Goal: Information Seeking & Learning: Check status

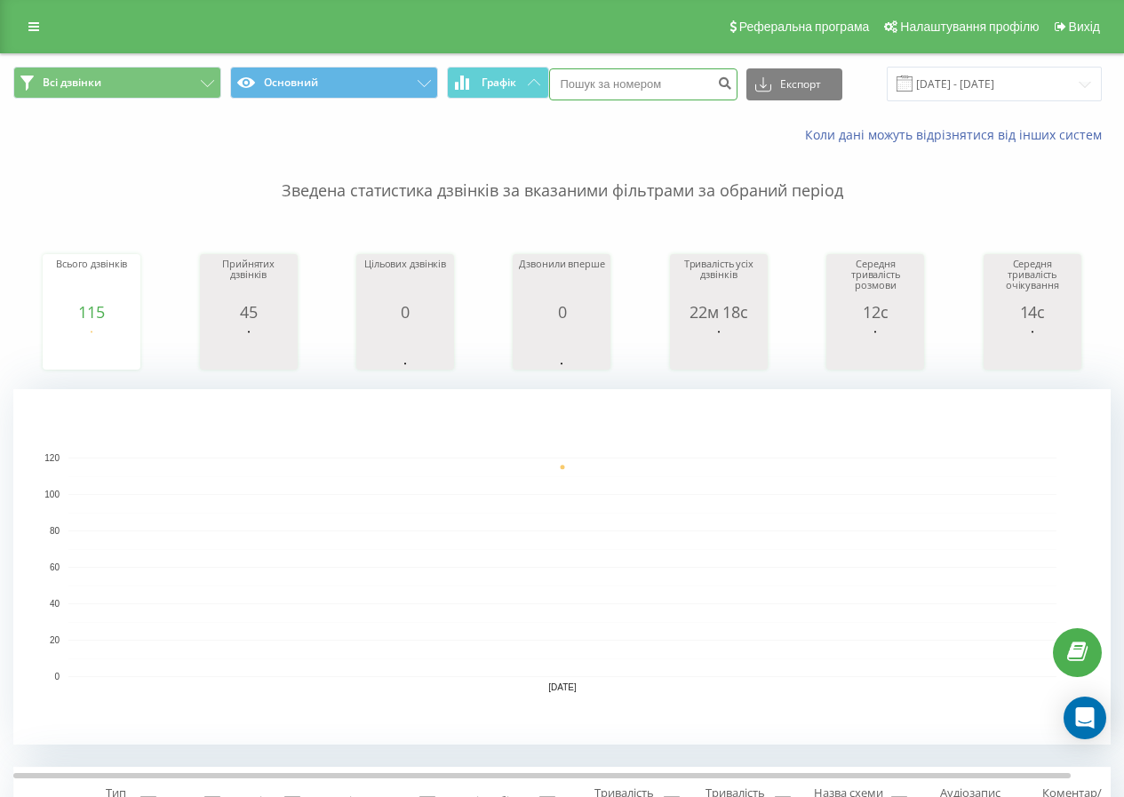
click at [611, 76] on input at bounding box center [643, 84] width 188 height 32
paste input "380506552563"
type input "380506552563"
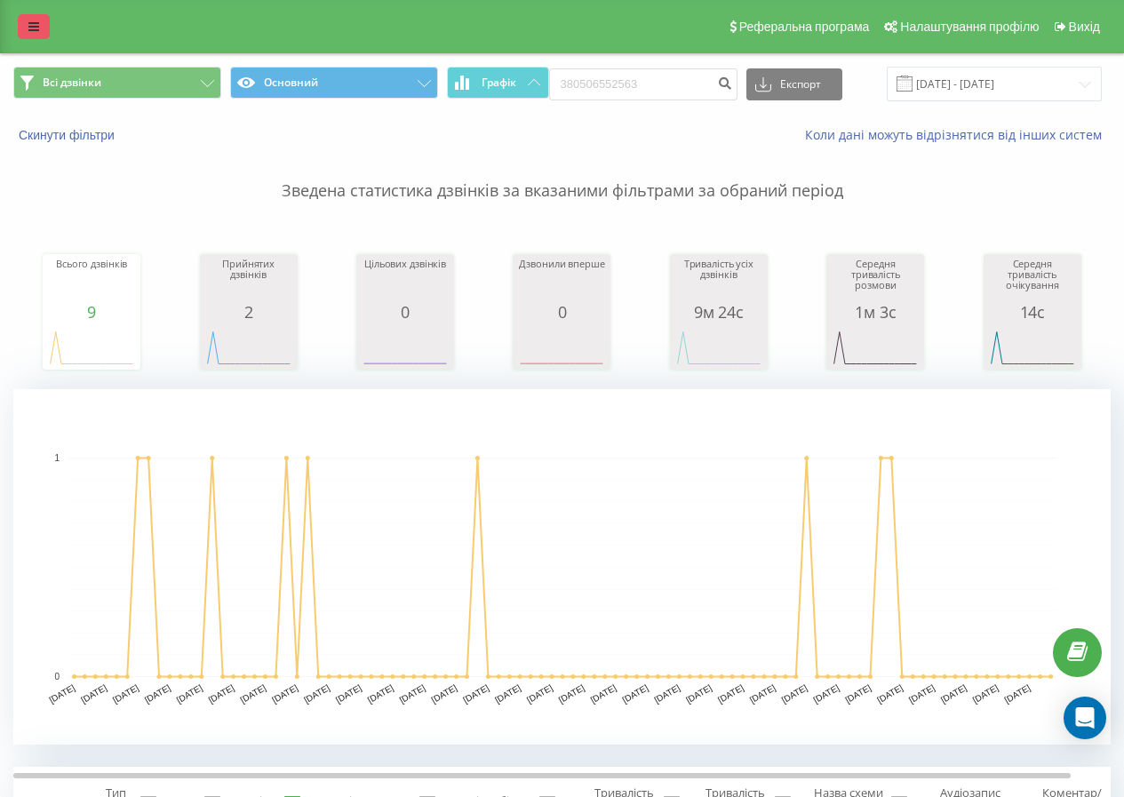
click at [28, 20] on icon at bounding box center [33, 26] width 11 height 12
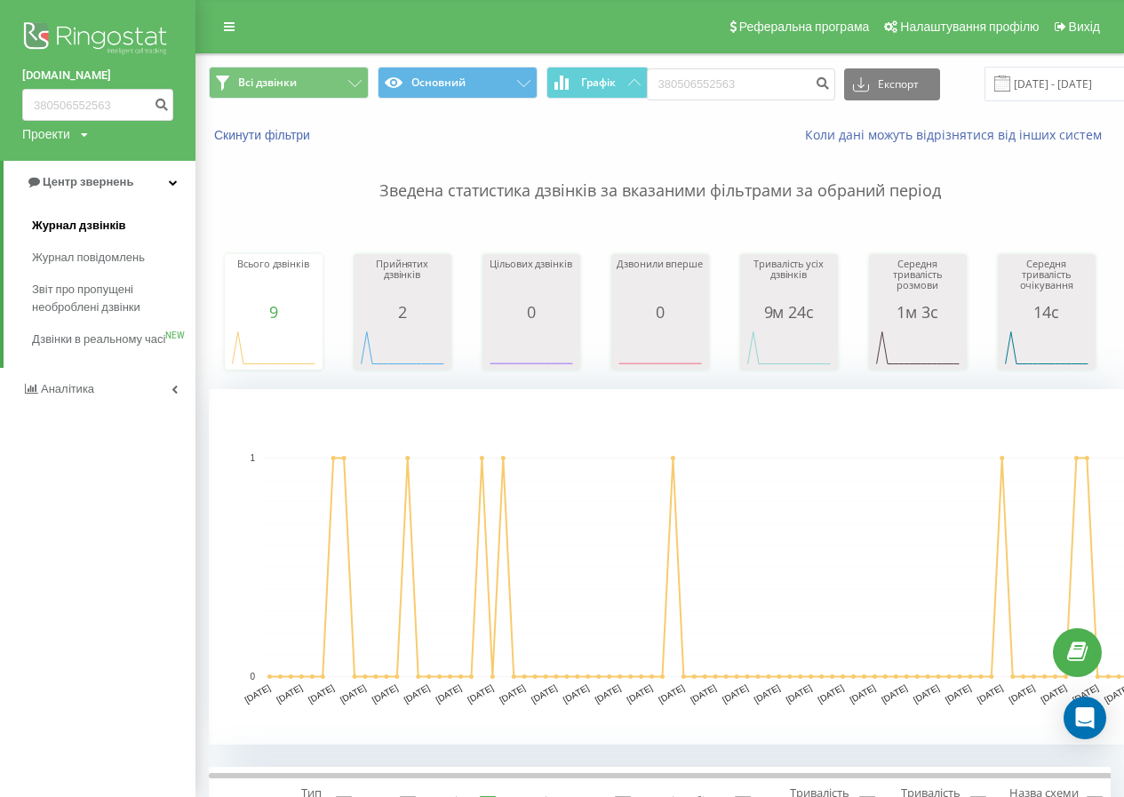
click at [92, 217] on link "Журнал дзвінків" at bounding box center [114, 226] width 164 height 32
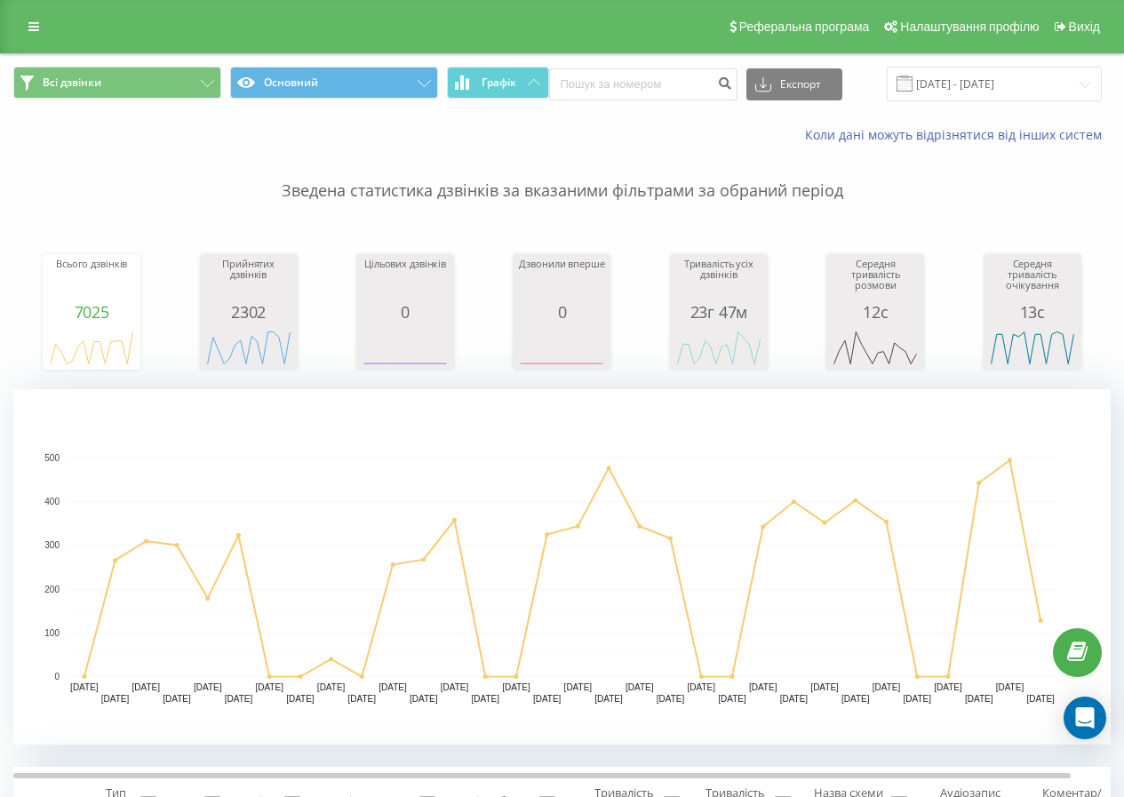
click at [978, 61] on div "Всі дзвінки Основний Графік Експорт .csv .xls .xlsx 20.07.2025 - 20.08.2025" at bounding box center [562, 84] width 1122 height 60
click at [981, 77] on input "20.07.2025 - 20.08.2025" at bounding box center [994, 84] width 215 height 35
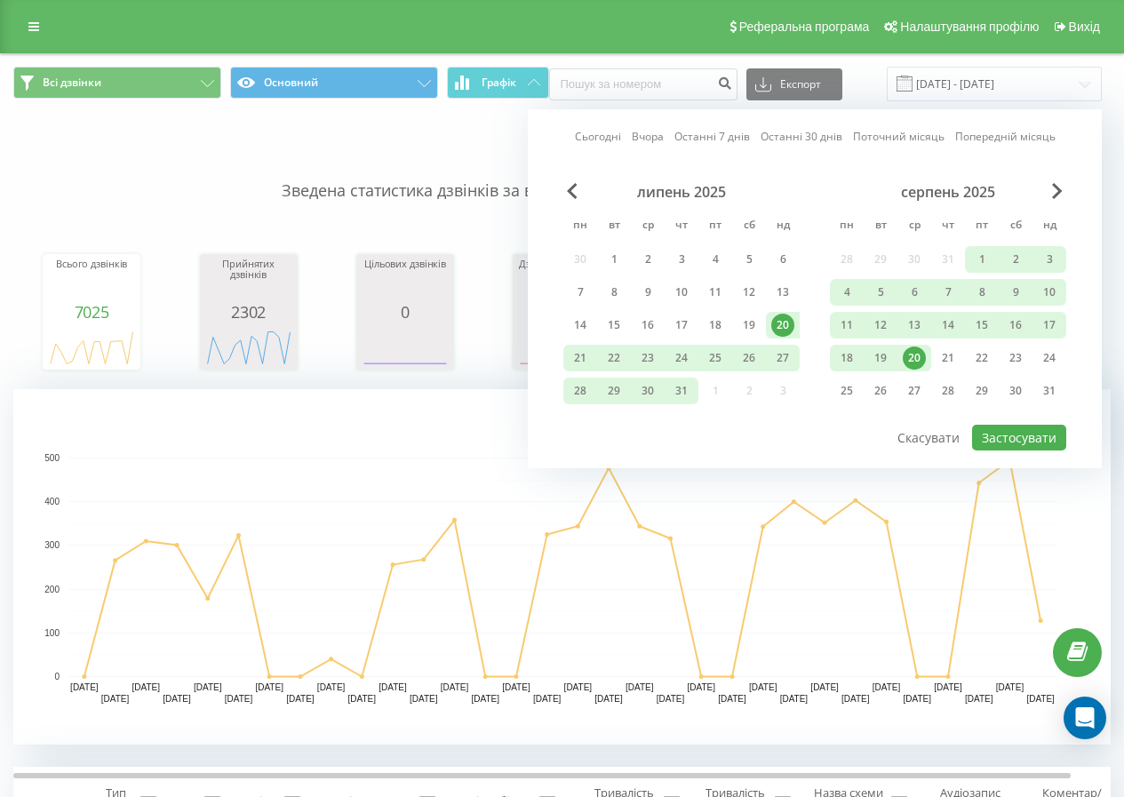
click at [921, 354] on div "20" at bounding box center [914, 358] width 23 height 23
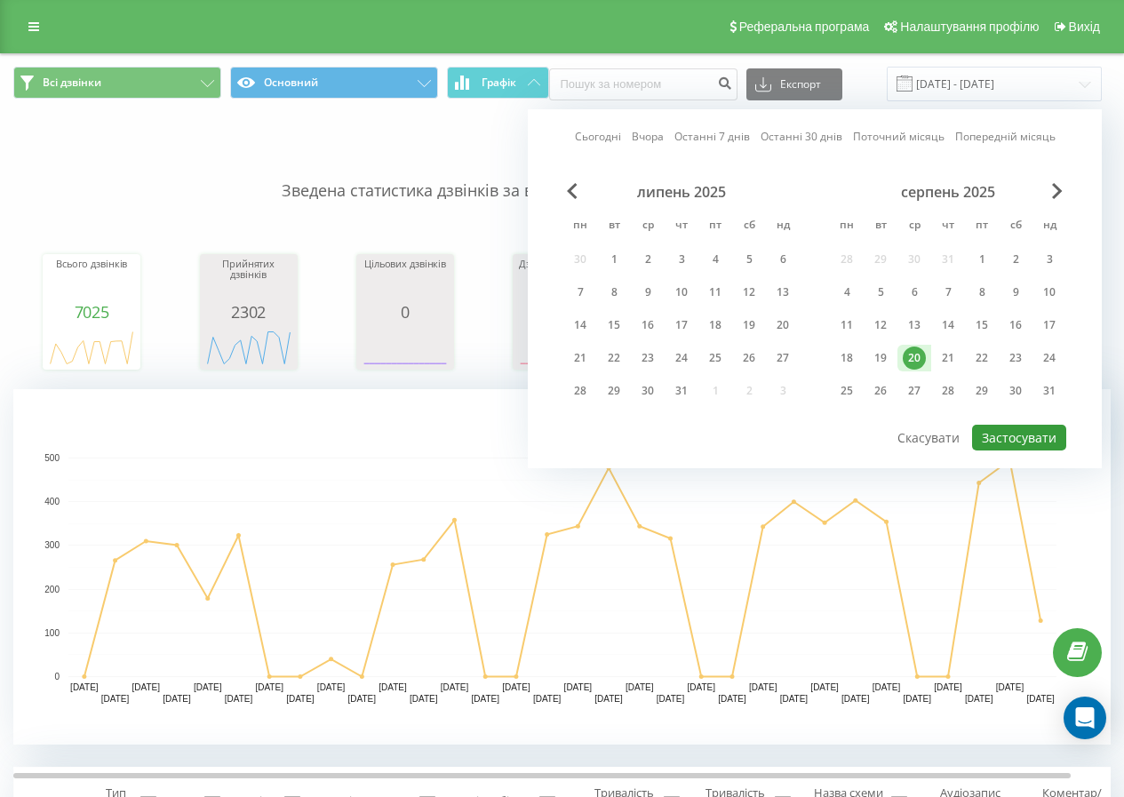
drag, startPoint x: 1023, startPoint y: 433, endPoint x: 797, endPoint y: 321, distance: 251.9
click at [1025, 429] on button "Застосувати" at bounding box center [1019, 438] width 94 height 26
type input "[DATE] - [DATE]"
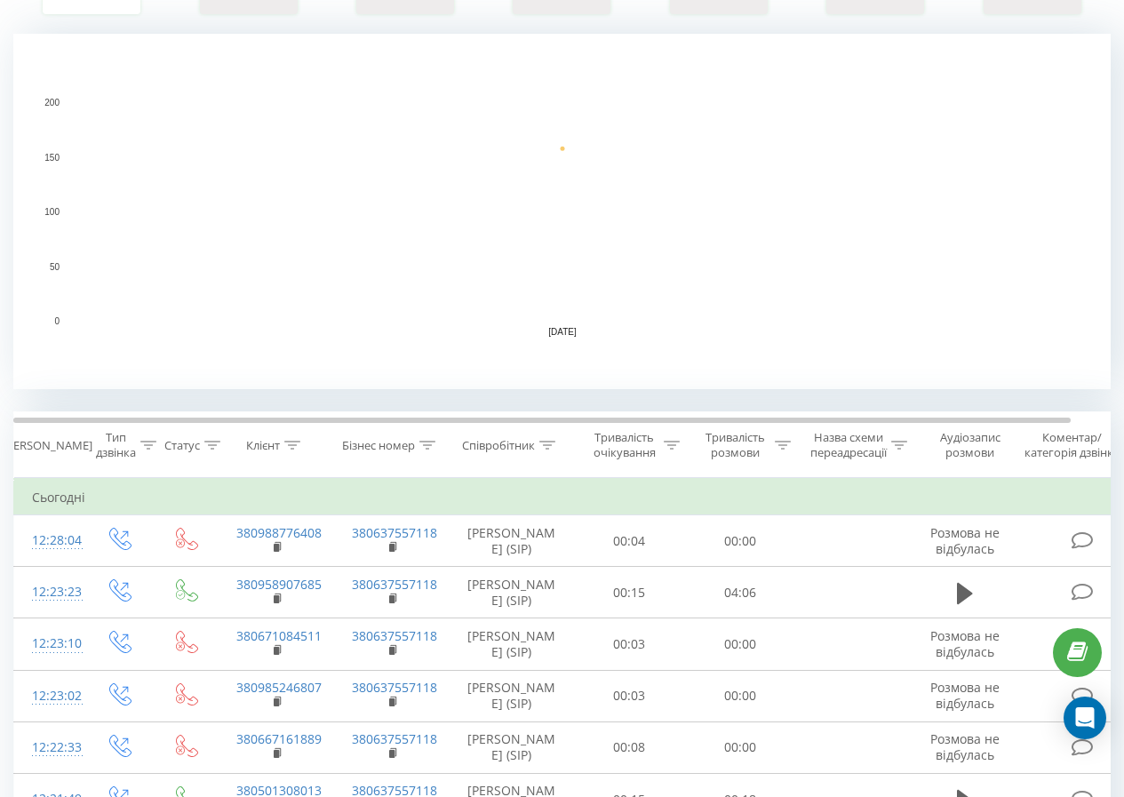
scroll to position [19, 0]
